Goal: Information Seeking & Learning: Learn about a topic

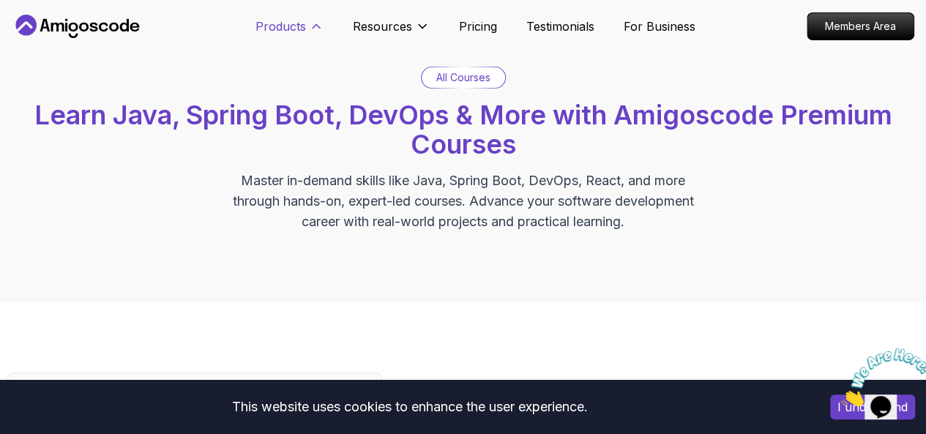
click at [303, 26] on p "Products" at bounding box center [280, 27] width 50 height 18
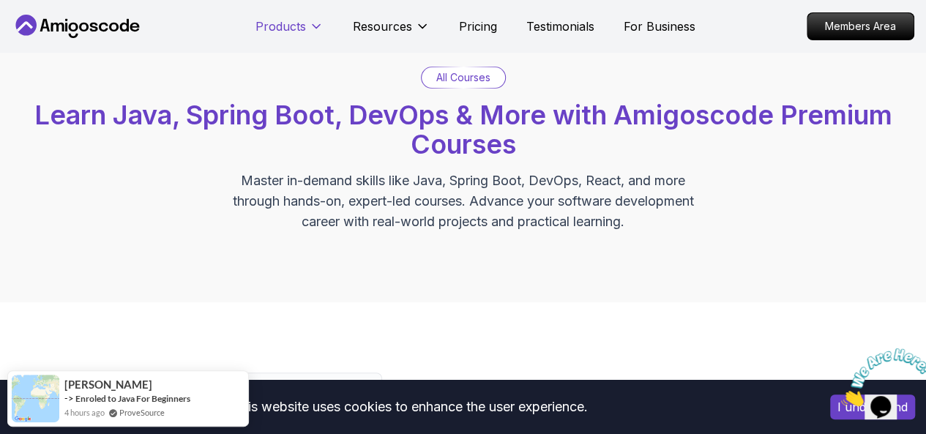
click at [303, 26] on p "Products" at bounding box center [280, 27] width 50 height 18
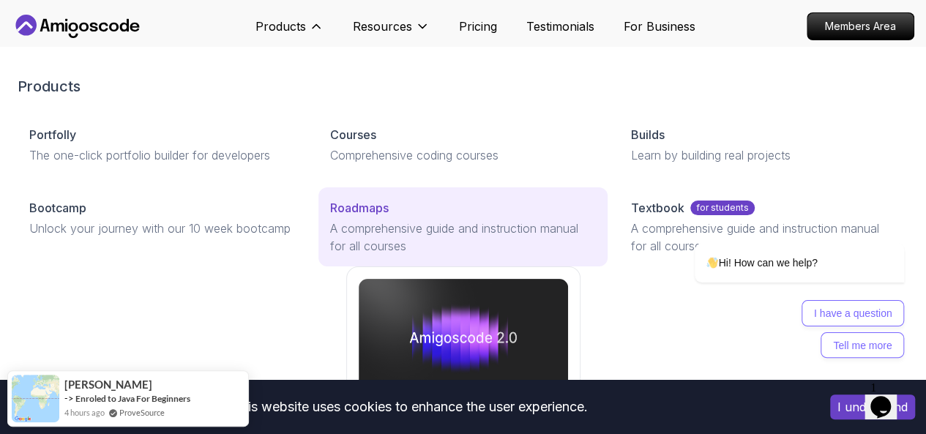
click at [318, 260] on link "Roadmaps A comprehensive guide and instruction manual for all courses" at bounding box center [462, 226] width 289 height 79
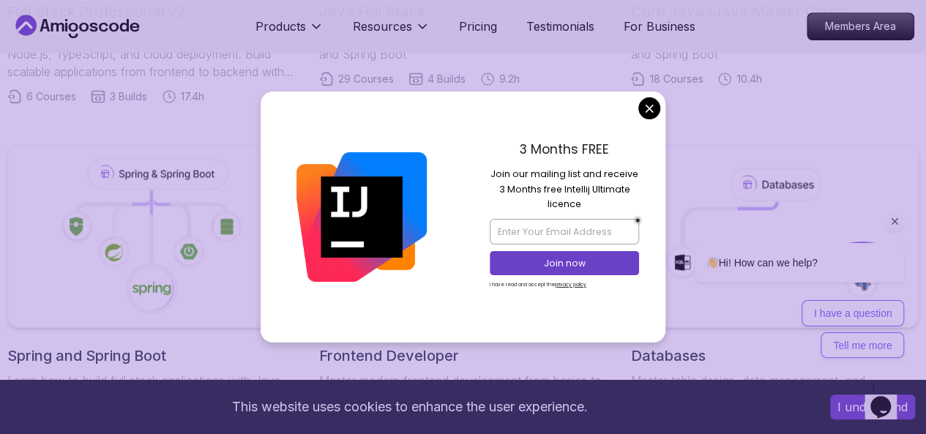
scroll to position [612, 0]
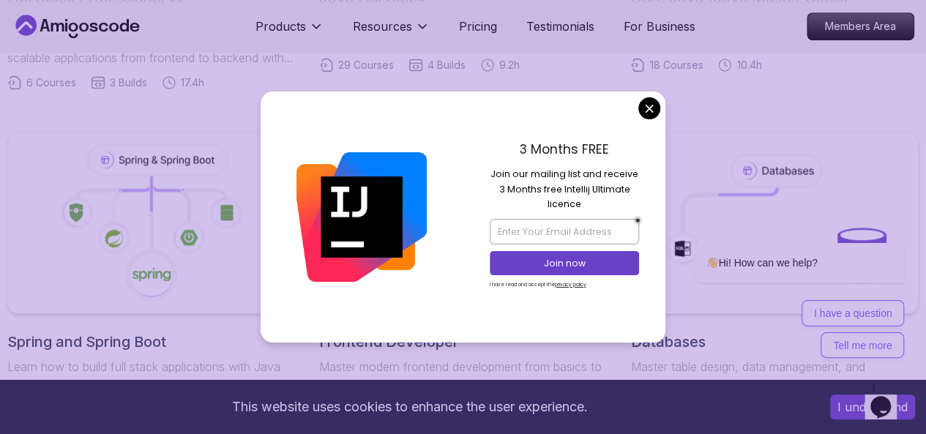
click at [637, 102] on div "3 Months FREE Join our mailing list and receive 3 Months free Intellij Ultimate…" at bounding box center [564, 216] width 203 height 250
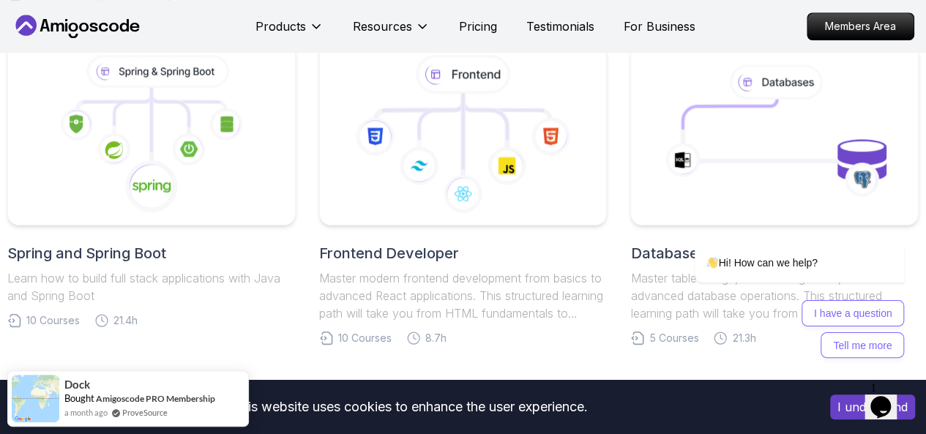
scroll to position [707, 0]
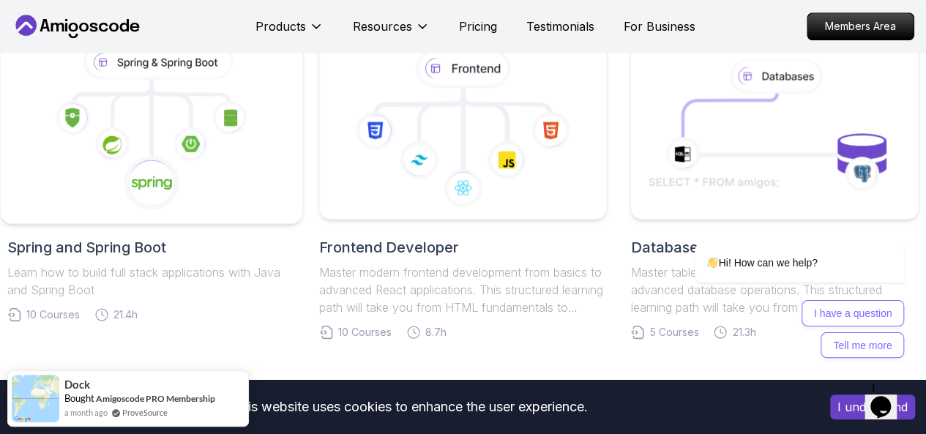
click at [130, 170] on icon at bounding box center [152, 183] width 56 height 56
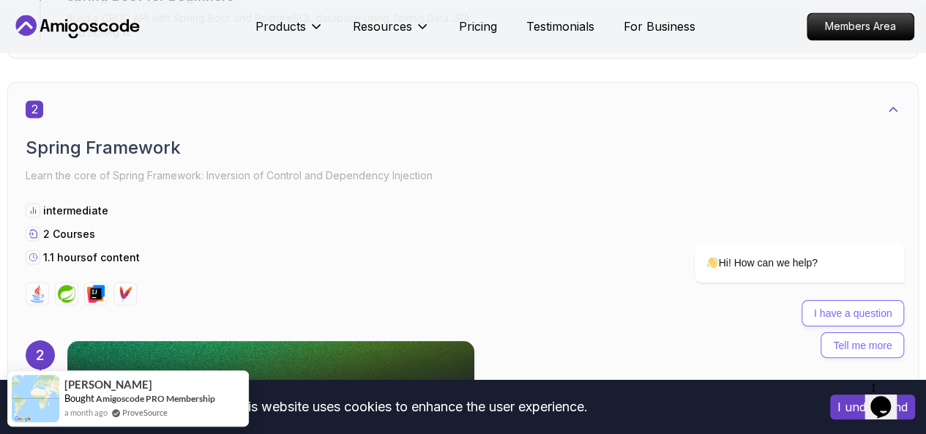
scroll to position [1309, 0]
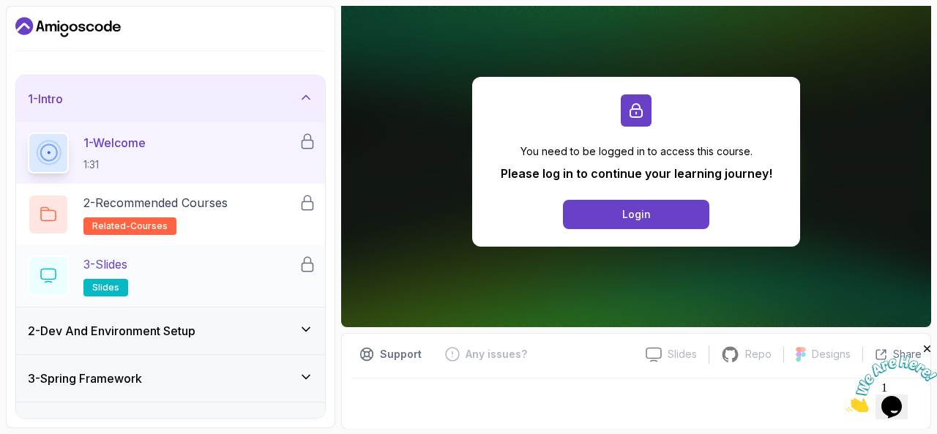
scroll to position [29, 0]
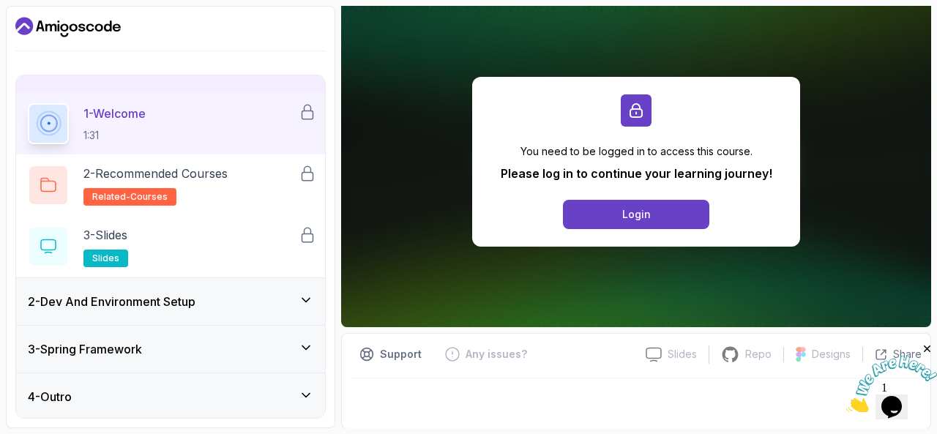
click at [253, 336] on div "3 - Spring Framework" at bounding box center [170, 349] width 309 height 47
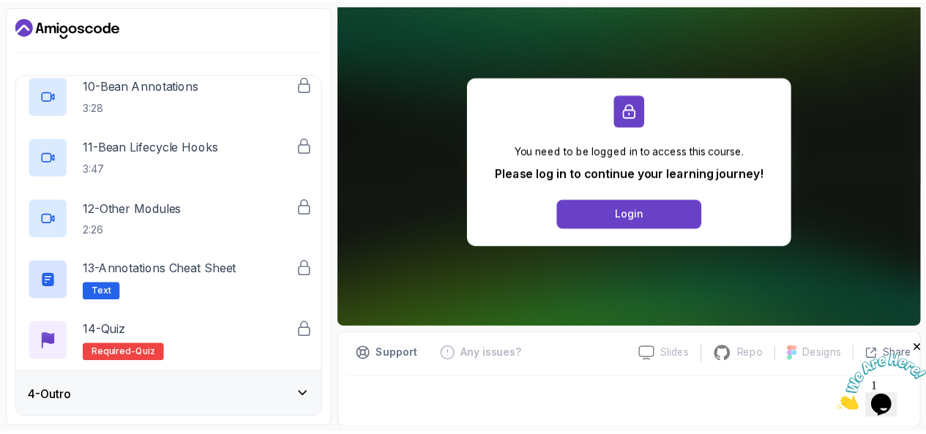
scroll to position [0, 0]
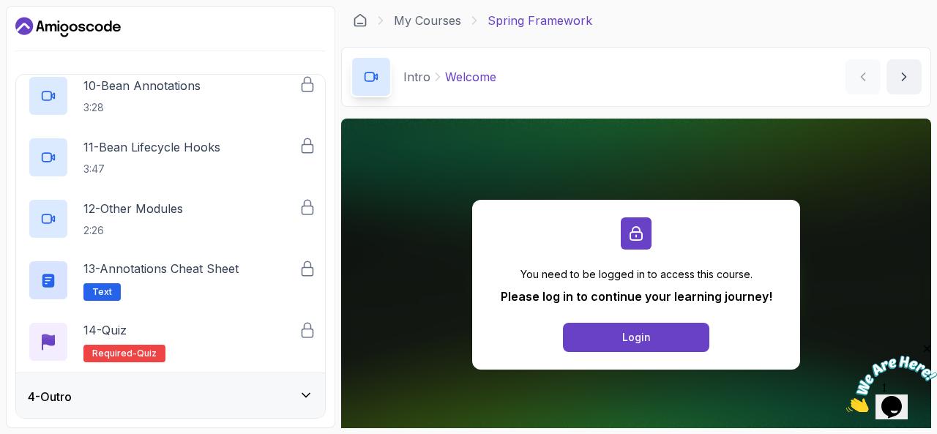
click at [543, 26] on p "Spring Framework" at bounding box center [539, 21] width 105 height 18
click at [94, 29] on icon "Dashboard" at bounding box center [67, 26] width 105 height 23
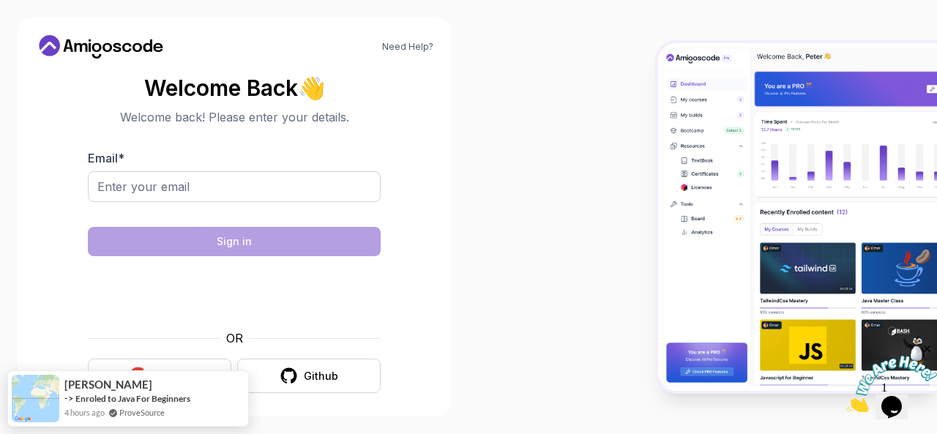
click at [80, 54] on icon at bounding box center [101, 46] width 132 height 23
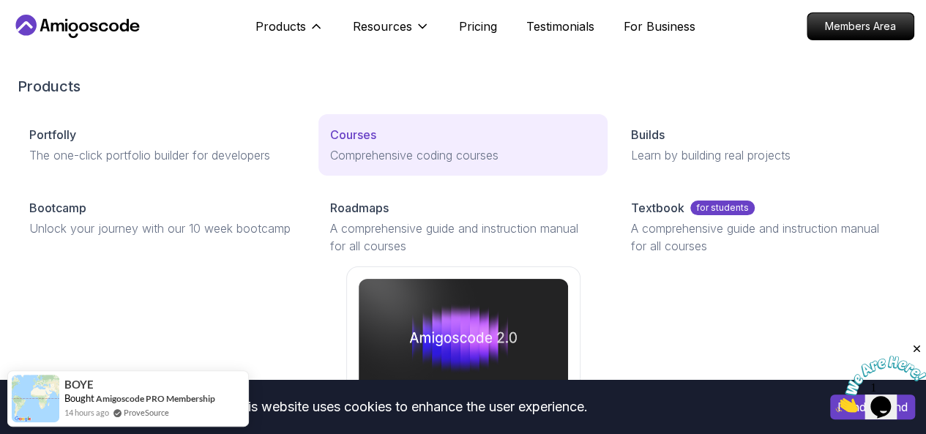
click at [330, 143] on p "Courses" at bounding box center [353, 135] width 46 height 18
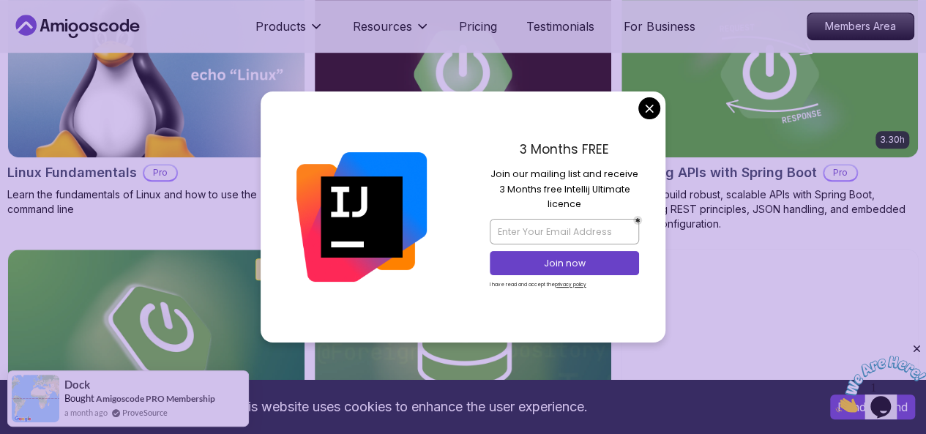
scroll to position [536, 0]
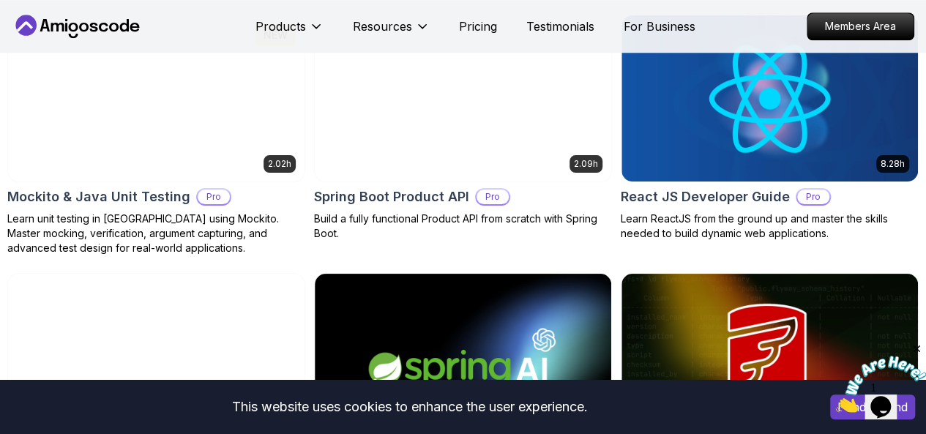
scroll to position [3466, 0]
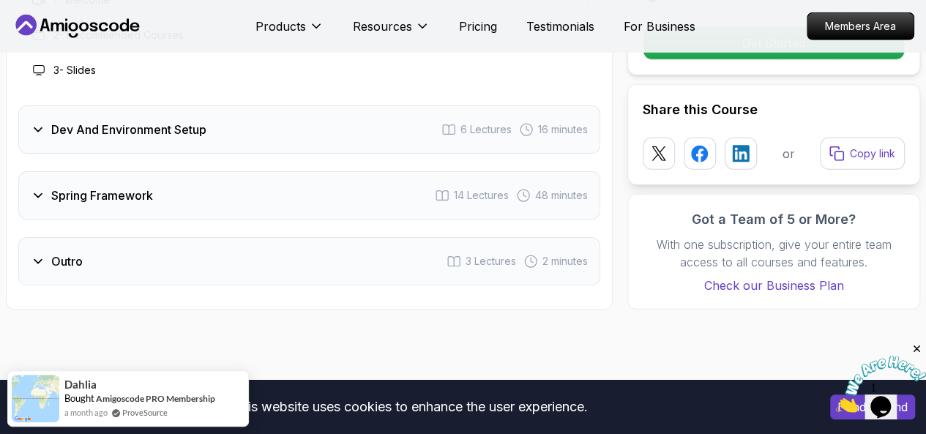
scroll to position [2081, 0]
click at [468, 187] on span "14 Lectures" at bounding box center [481, 194] width 55 height 15
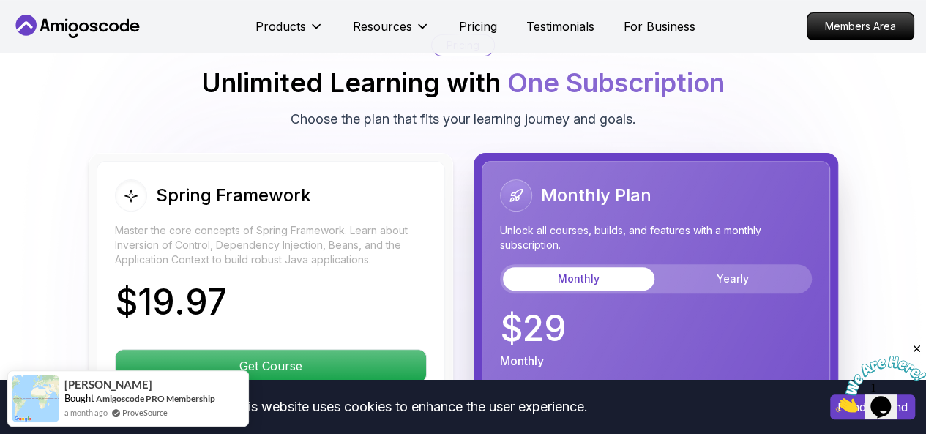
scroll to position [3031, 0]
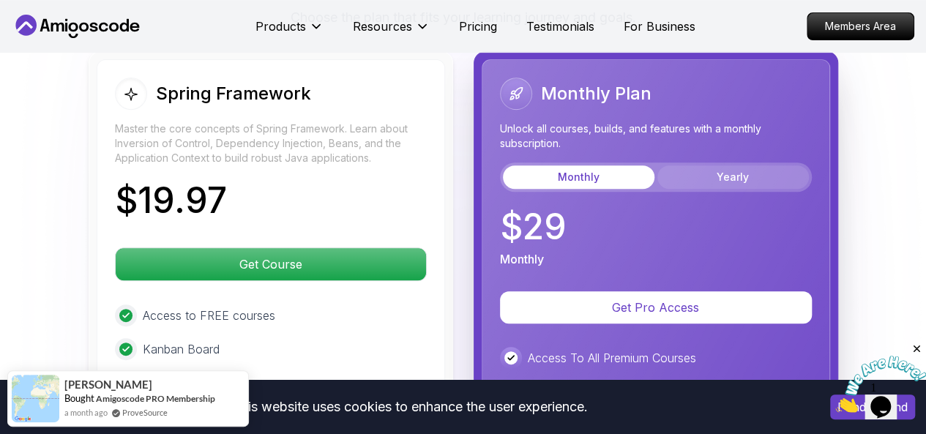
click at [730, 165] on button "Yearly" at bounding box center [732, 176] width 151 height 23
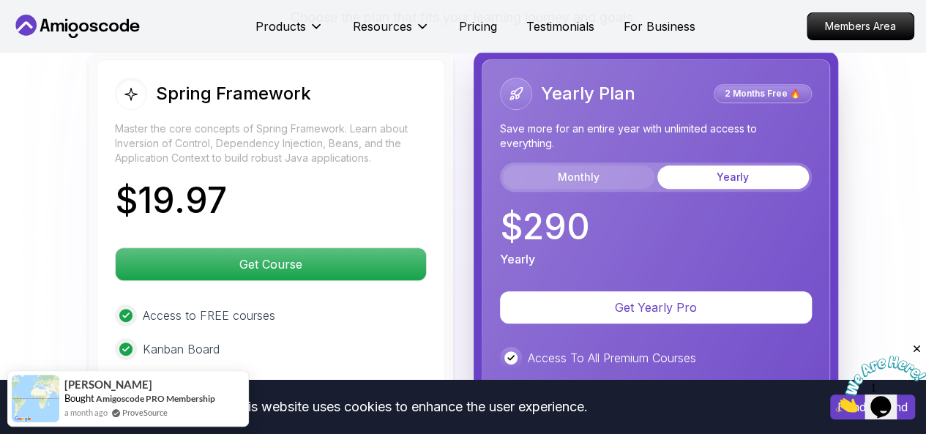
click at [585, 174] on button "Monthly" at bounding box center [578, 176] width 151 height 23
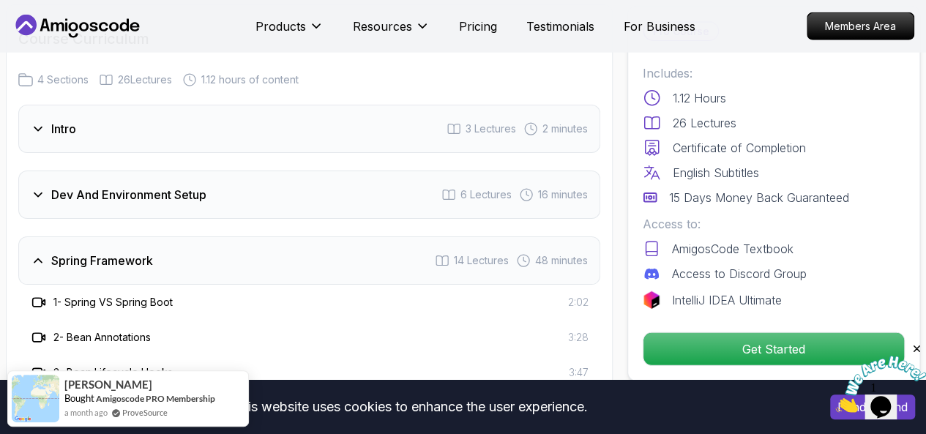
scroll to position [1976, 0]
